Goal: Task Accomplishment & Management: Use online tool/utility

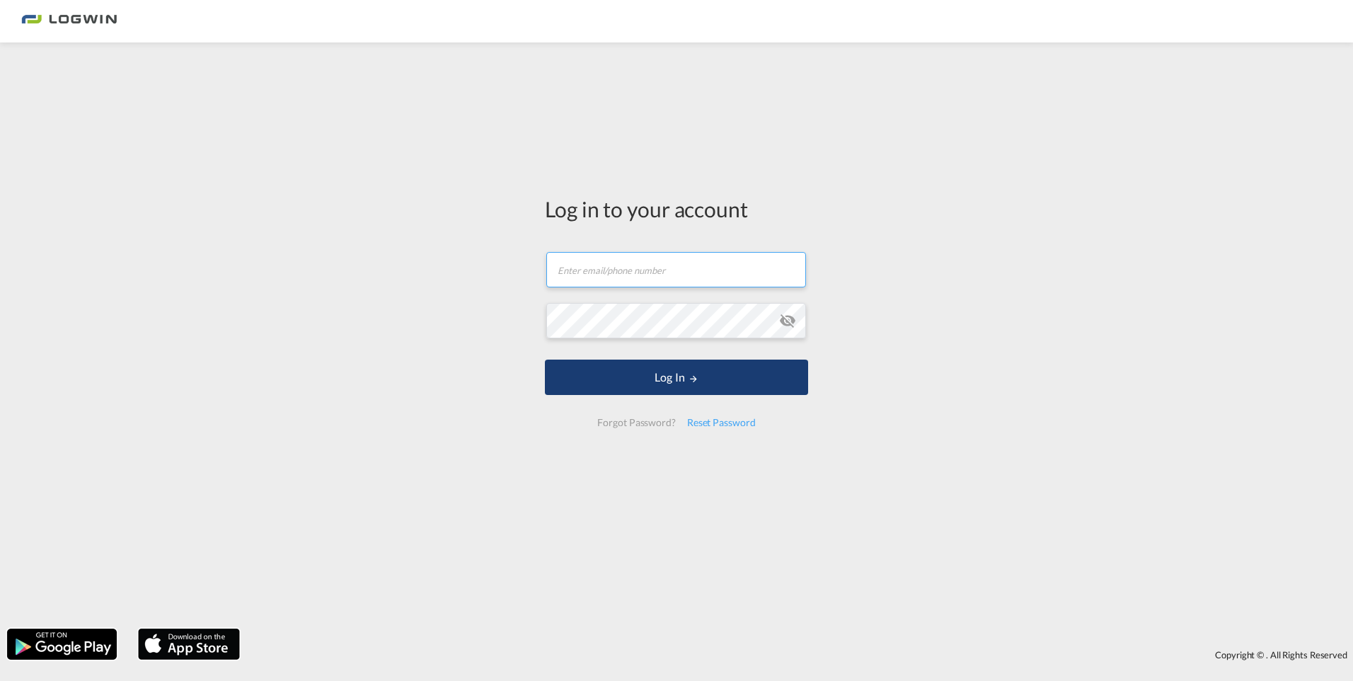
type input "[EMAIL_ADDRESS][DOMAIN_NAME]"
click at [687, 378] on button "Log In" at bounding box center [676, 377] width 263 height 35
